Goal: Obtain resource: Download file/media

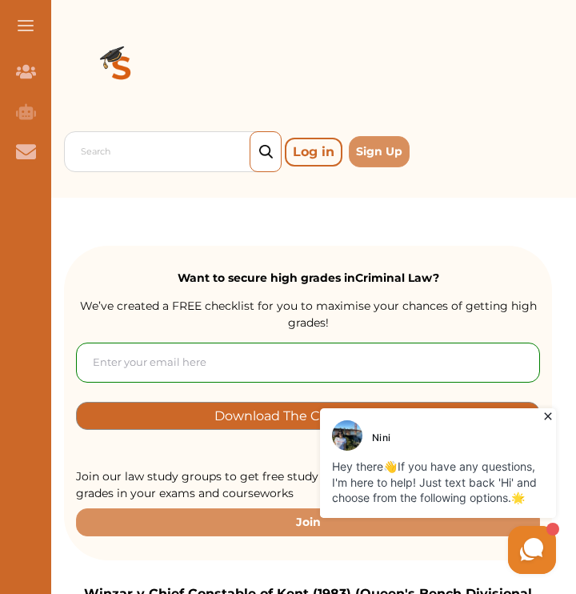
click at [546, 415] on icon at bounding box center [547, 416] width 7 height 7
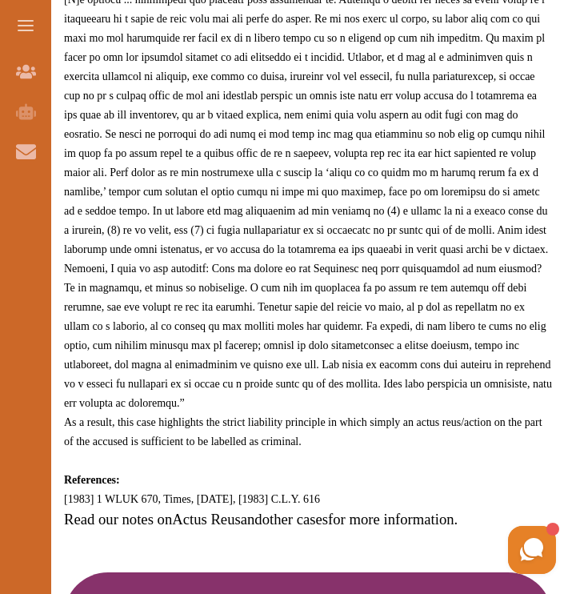
scroll to position [1172, 0]
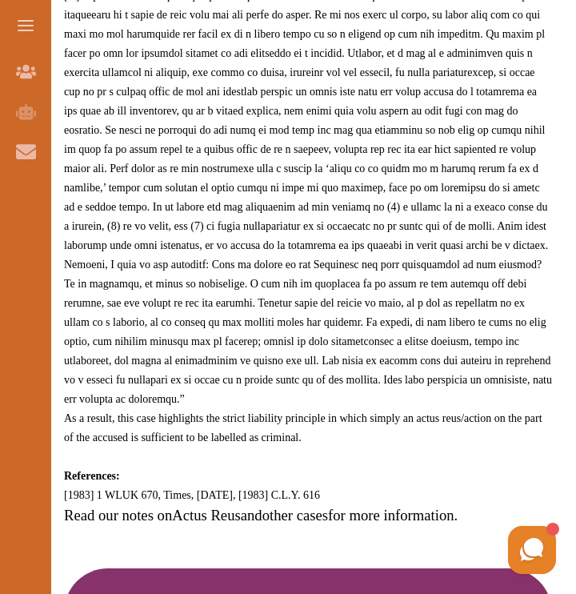
click at [298, 415] on span "As a result, this case highlights the strict liability principle in which simpl…" at bounding box center [303, 427] width 479 height 31
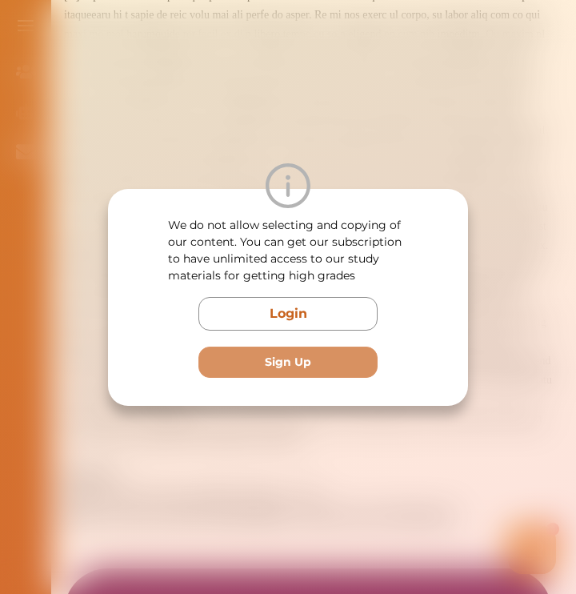
click at [354, 134] on div "We do not allow selecting and copying of our content. You can get our subscript…" at bounding box center [288, 297] width 576 height 594
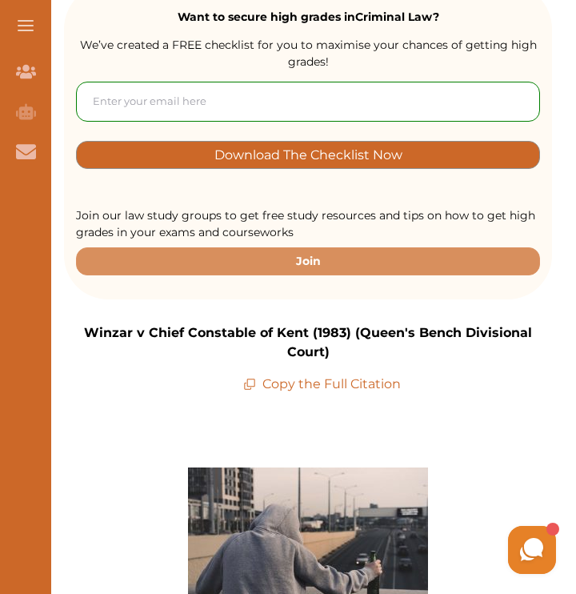
scroll to position [266, 0]
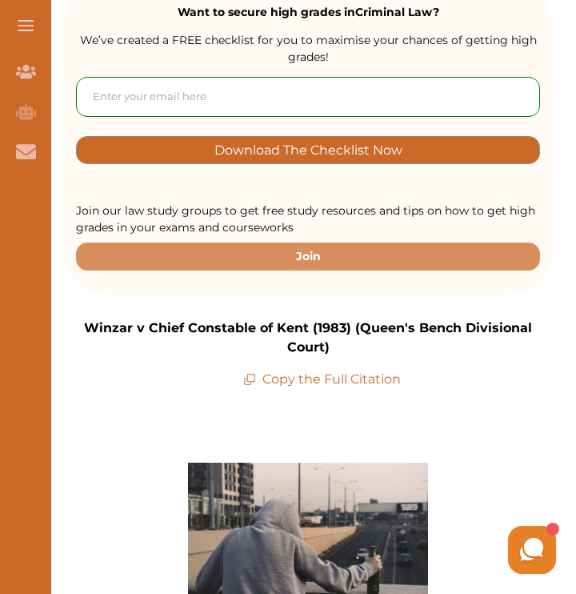
click at [286, 94] on input "email" at bounding box center [308, 97] width 464 height 40
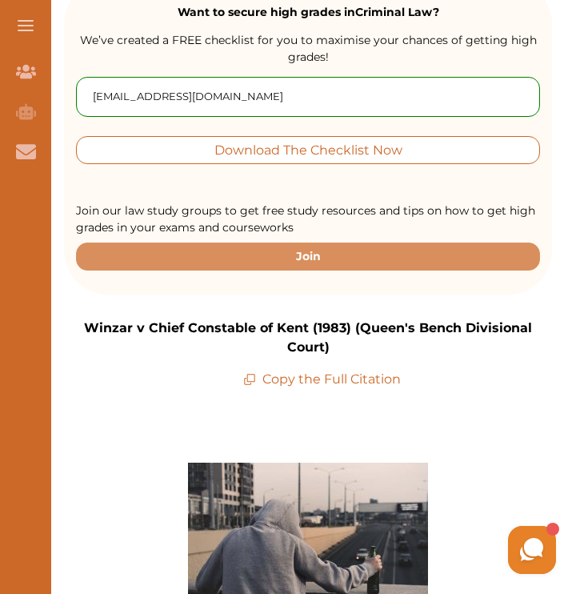
type input "[EMAIL_ADDRESS][DOMAIN_NAME]"
click at [312, 149] on p "Download The Checklist Now" at bounding box center [309, 150] width 188 height 18
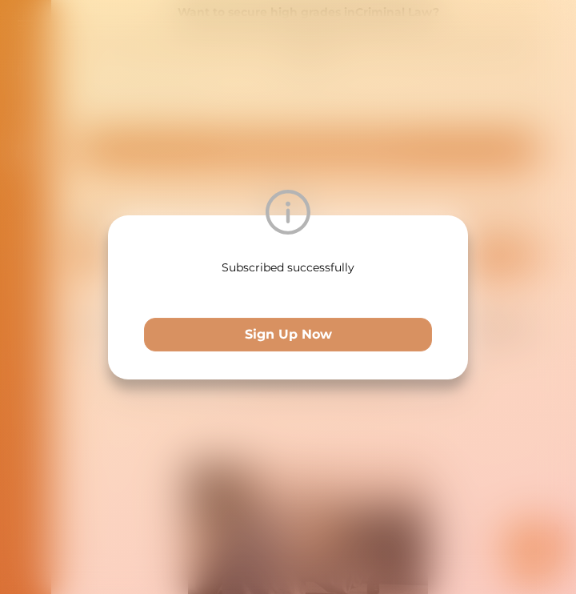
click at [370, 148] on div "Subscribed successfully Sign Up Now" at bounding box center [288, 297] width 576 height 594
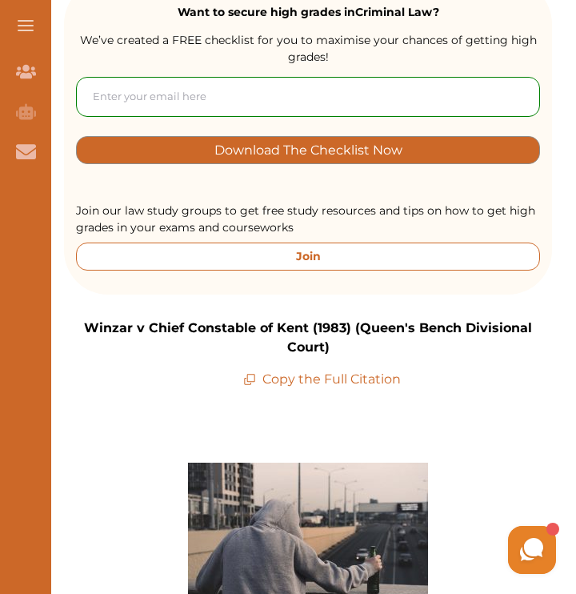
click at [414, 256] on button "Join" at bounding box center [308, 257] width 464 height 28
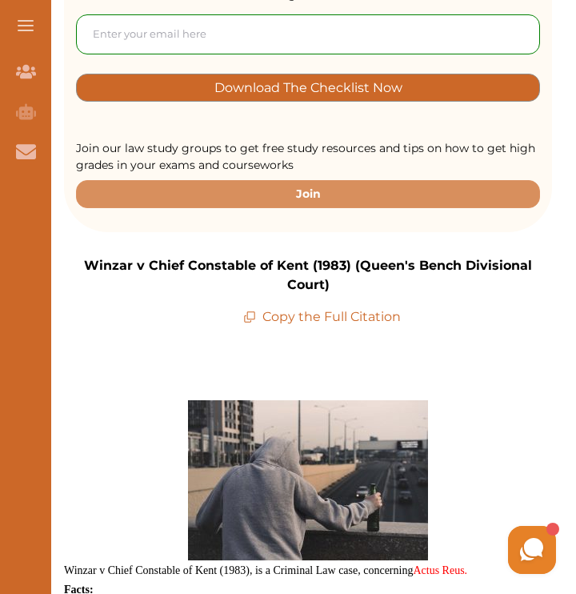
scroll to position [0, 0]
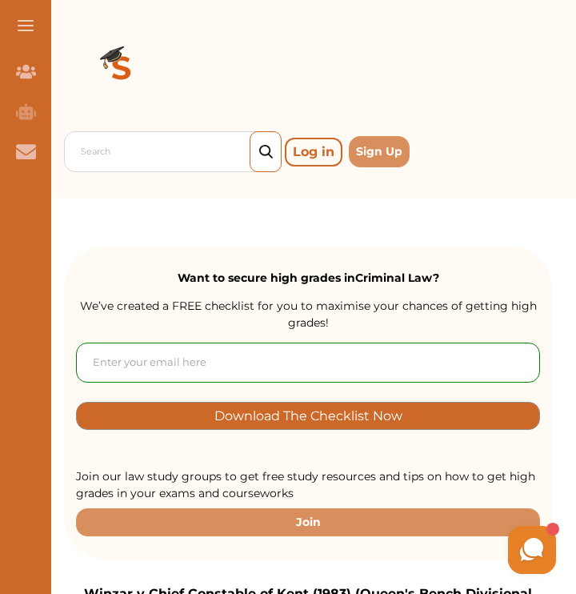
click at [33, 36] on button at bounding box center [25, 25] width 51 height 51
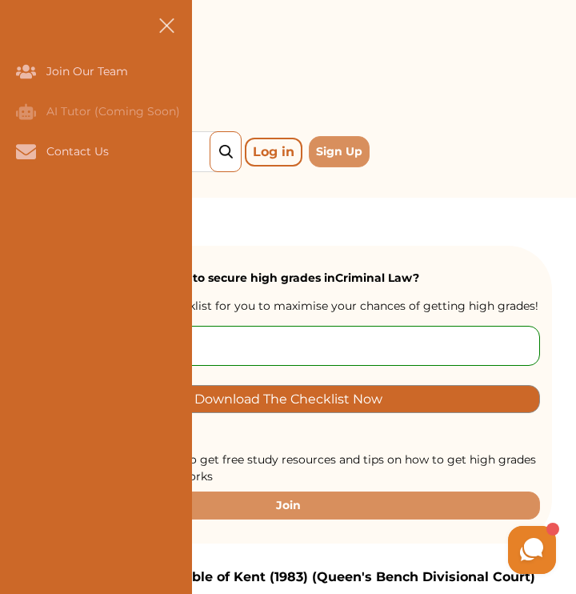
click at [339, 81] on div at bounding box center [288, 70] width 528 height 115
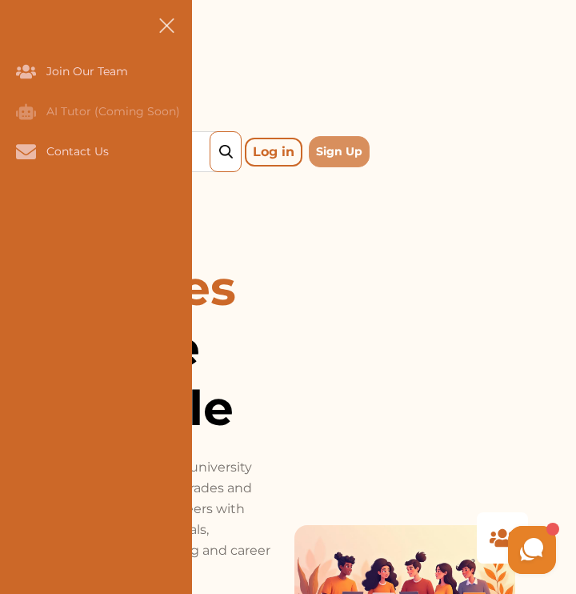
click at [172, 26] on button at bounding box center [166, 25] width 51 height 51
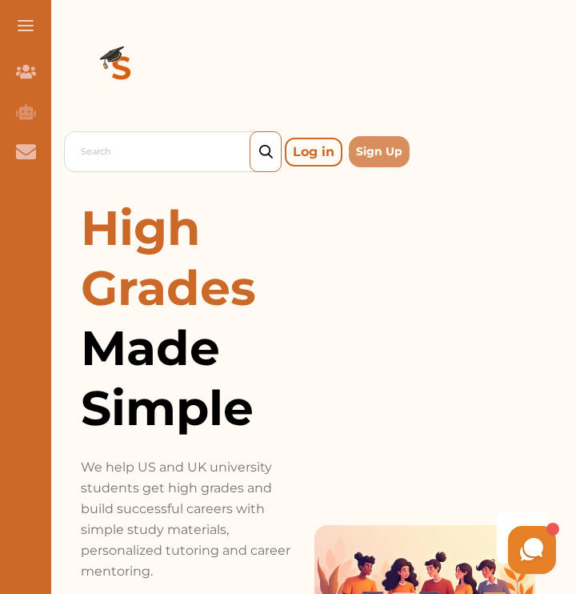
click at [134, 74] on img at bounding box center [121, 70] width 115 height 115
